Goal: Use online tool/utility: Use online tool/utility

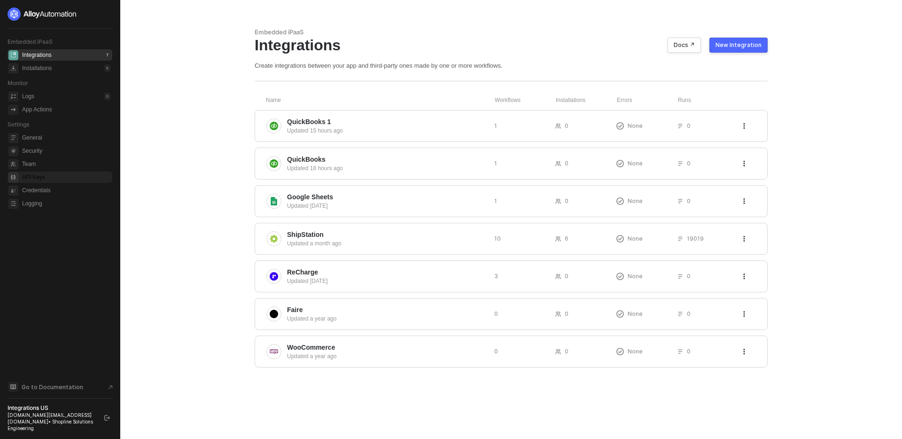
click at [46, 172] on span "API Keys" at bounding box center [66, 176] width 88 height 11
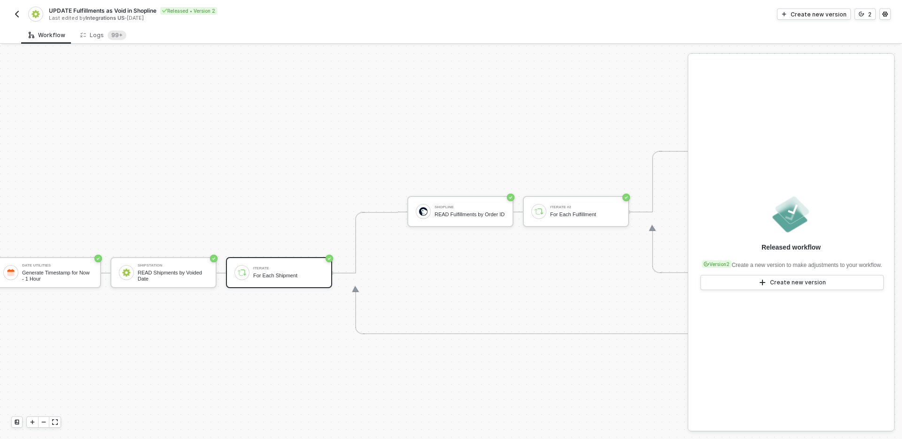
scroll to position [227, 0]
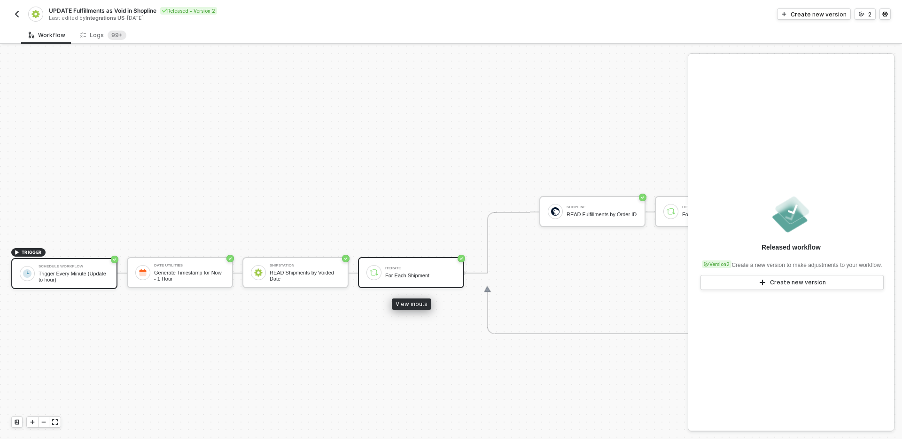
click at [389, 264] on div "Iterate For Each Shipment" at bounding box center [420, 273] width 70 height 18
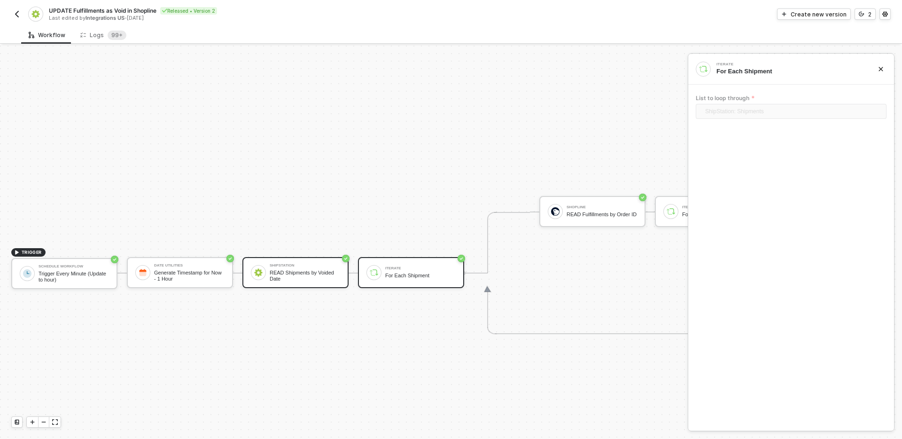
click at [316, 276] on div "READ Shipments by Voided Date" at bounding box center [305, 276] width 70 height 12
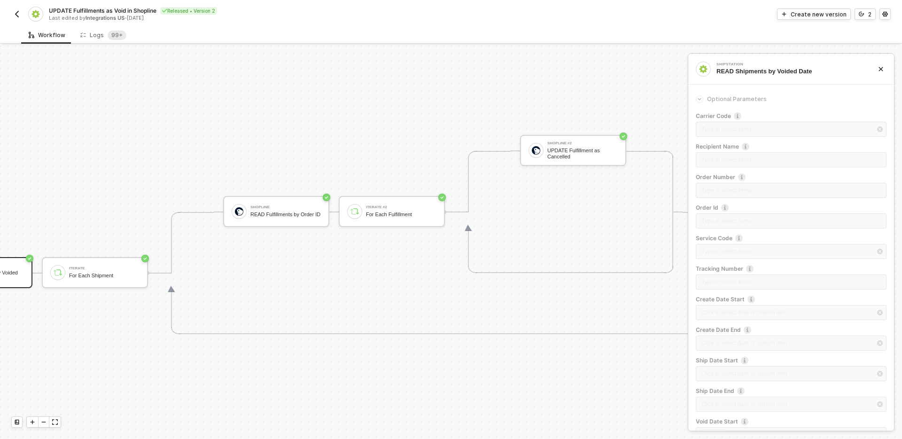
scroll to position [227, 333]
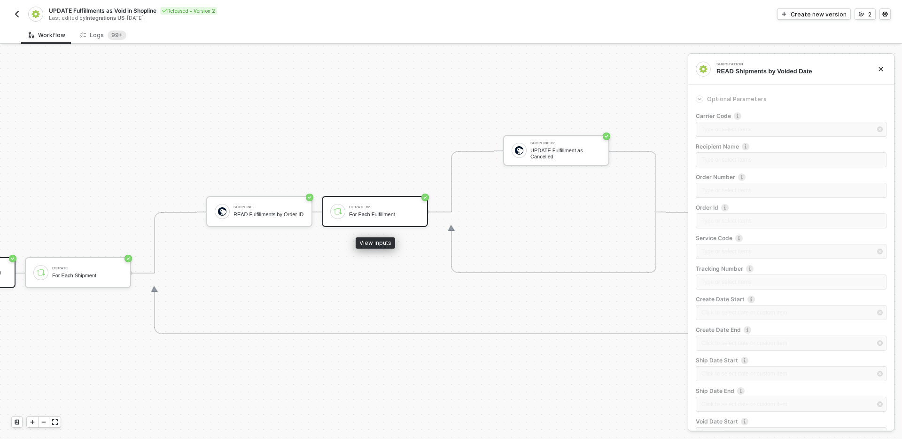
click at [372, 206] on div "Iterate #2" at bounding box center [384, 207] width 70 height 4
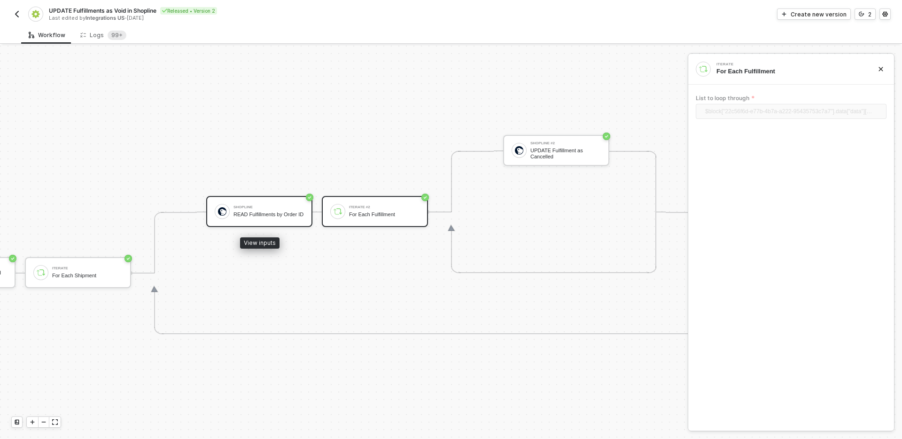
click at [267, 217] on div "READ Fulfillments by Order ID" at bounding box center [268, 214] width 70 height 6
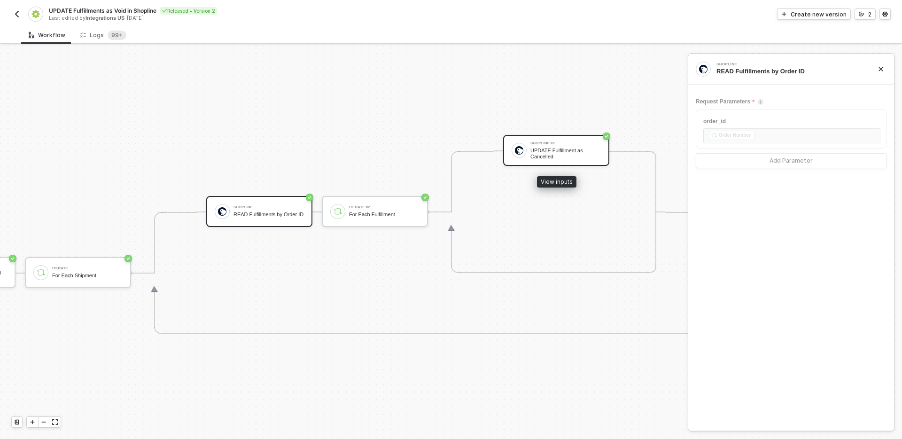
click at [540, 141] on div "Shopline #2" at bounding box center [565, 143] width 70 height 4
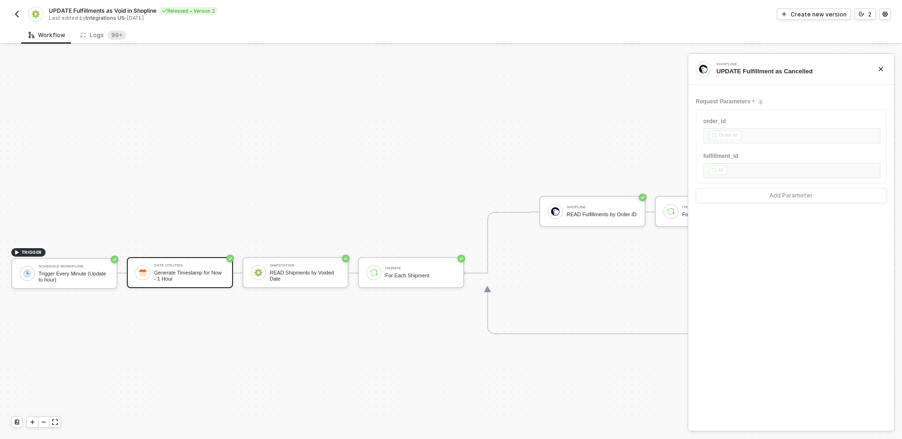
click at [185, 258] on div "Date Utilities Generate Timestamp for Now - 1 Hour" at bounding box center [180, 272] width 106 height 31
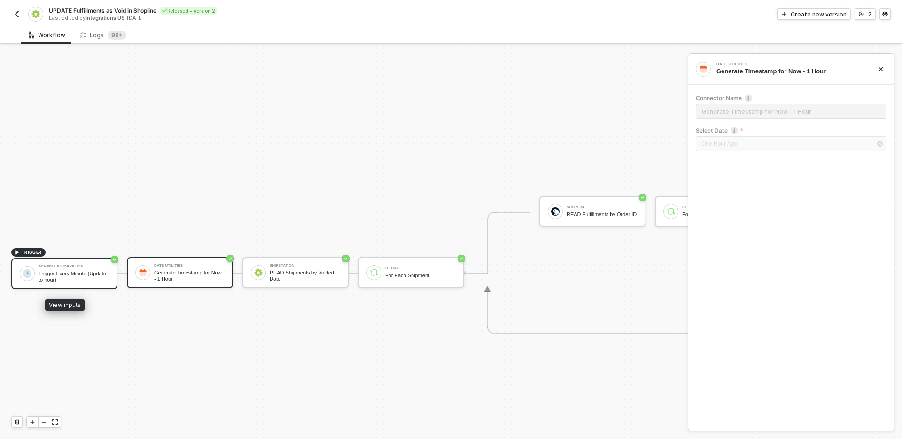
click at [53, 272] on div "Trigger Every Minute (Update to hour)" at bounding box center [74, 277] width 70 height 12
